Goal: Check status: Check status

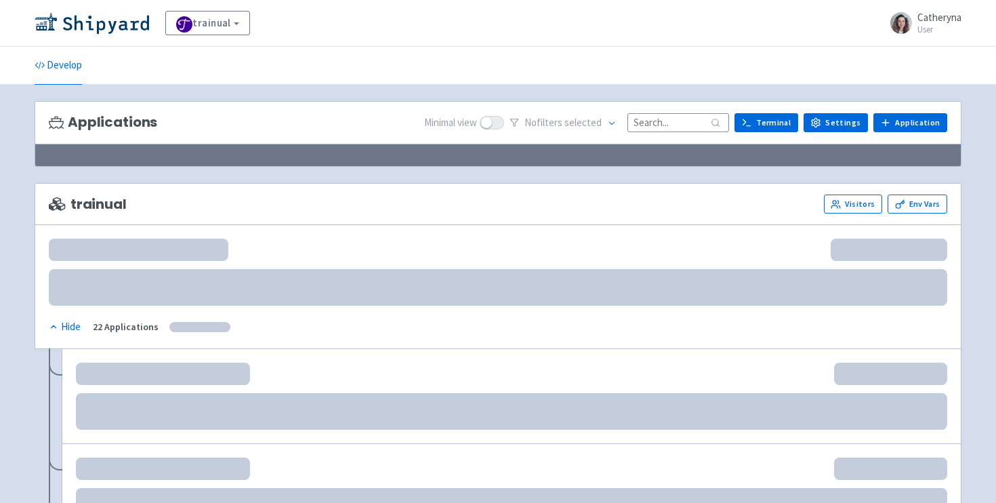
click at [669, 127] on input at bounding box center [679, 122] width 102 height 18
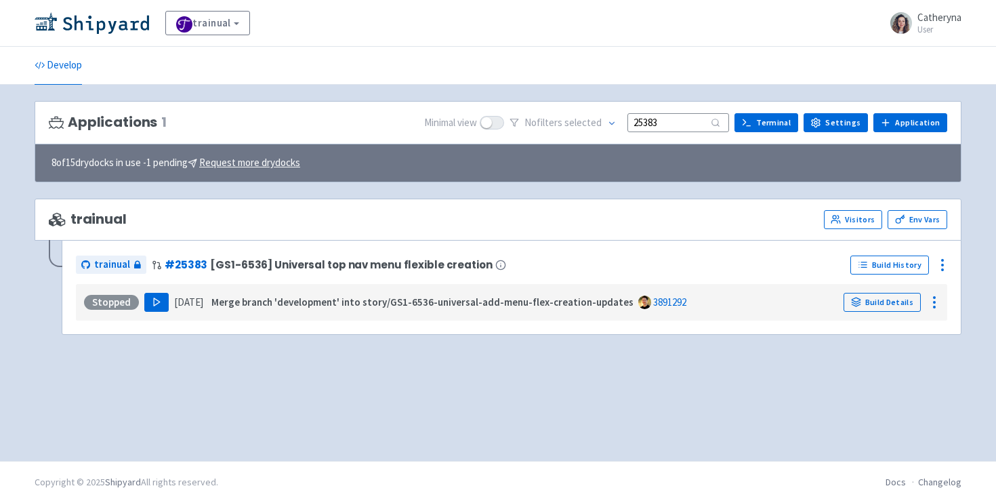
type input "25383"
click at [157, 295] on button "Play" at bounding box center [156, 302] width 24 height 19
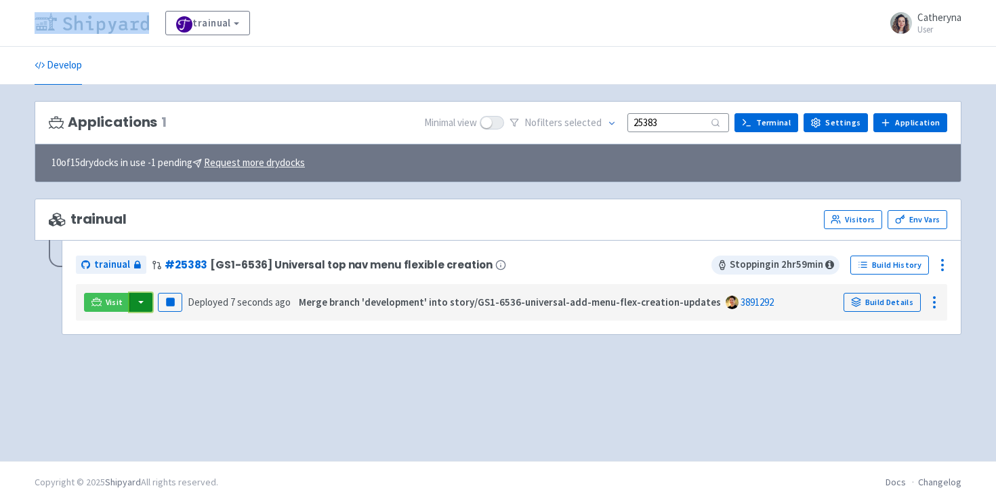
click at [131, 304] on button "button" at bounding box center [140, 302] width 23 height 19
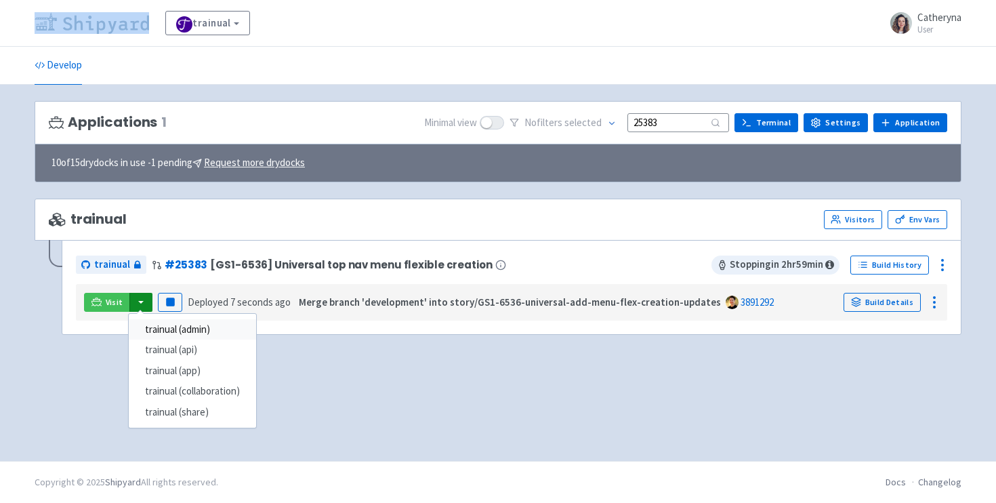
click at [182, 327] on link "trainual (admin)" at bounding box center [192, 329] width 127 height 21
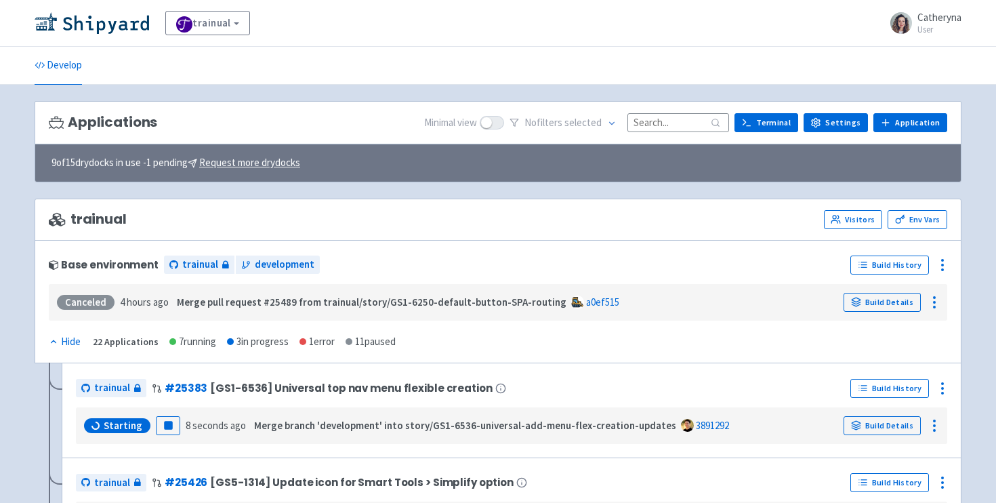
click at [691, 120] on input at bounding box center [679, 122] width 102 height 18
type input "1"
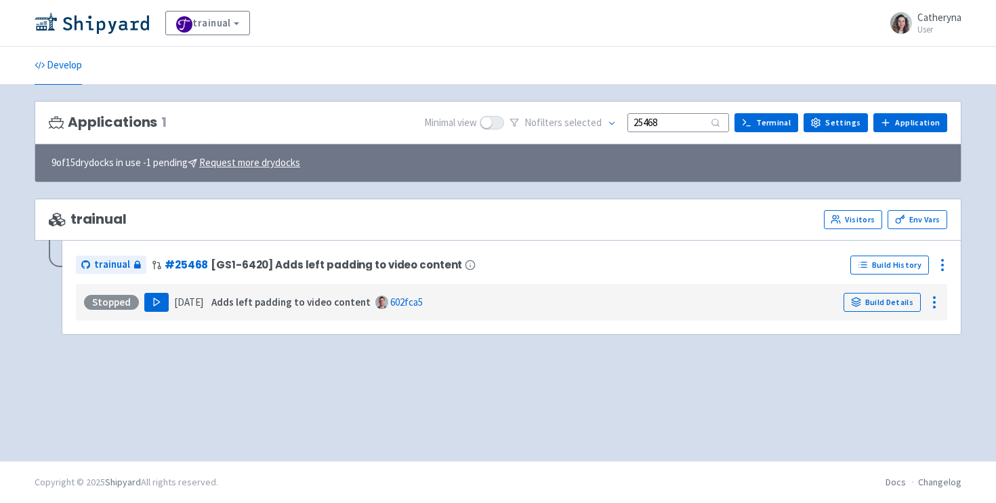
type input "25468"
click at [161, 297] on button "Play" at bounding box center [156, 302] width 24 height 19
